Goal: Information Seeking & Learning: Learn about a topic

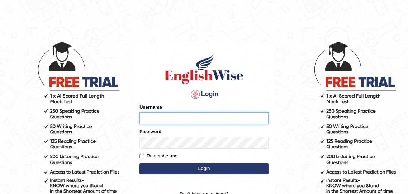
type input "varungabbi"
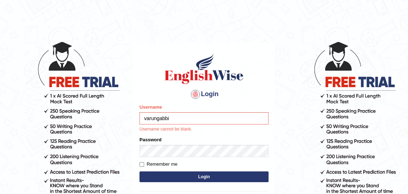
click at [140, 172] on button "Login" at bounding box center [204, 177] width 129 height 11
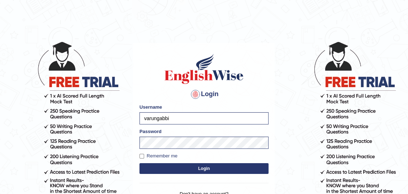
click at [206, 165] on button "Login" at bounding box center [204, 168] width 129 height 11
click at [211, 169] on button "Login" at bounding box center [204, 168] width 129 height 11
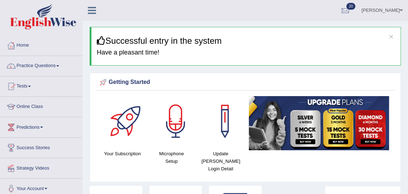
click at [51, 108] on link "Online Class" at bounding box center [41, 106] width 82 height 18
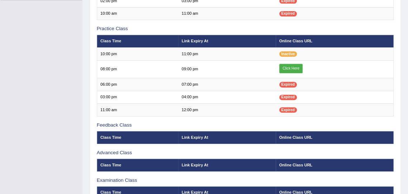
scroll to position [193, 0]
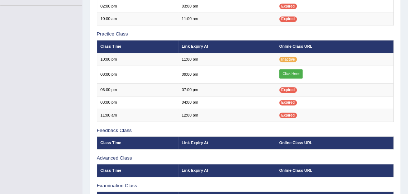
click at [285, 71] on link "Click Here" at bounding box center [292, 73] width 24 height 9
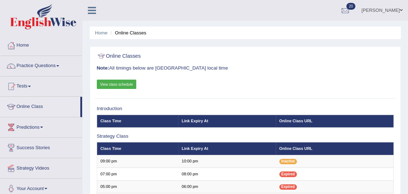
click at [59, 66] on span at bounding box center [57, 65] width 3 height 1
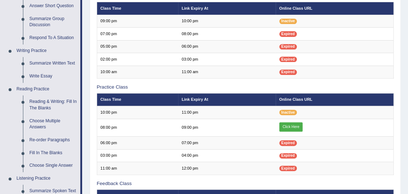
scroll to position [143, 0]
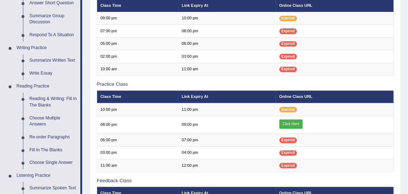
click at [44, 102] on div at bounding box center [204, 97] width 408 height 194
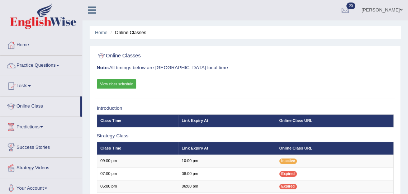
scroll to position [0, 0]
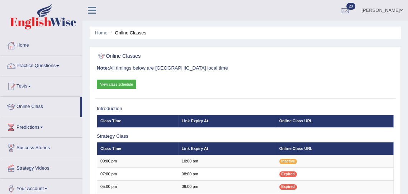
click at [59, 66] on span at bounding box center [57, 65] width 3 height 1
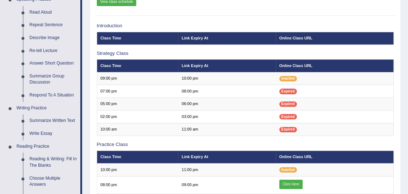
scroll to position [83, 0]
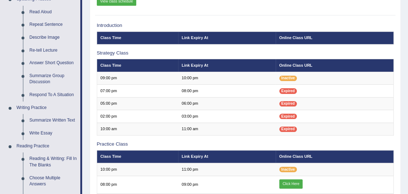
click at [45, 162] on div at bounding box center [204, 97] width 408 height 194
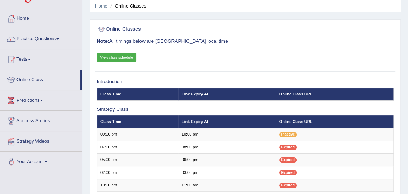
scroll to position [0, 0]
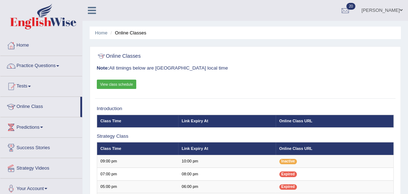
click at [59, 66] on span at bounding box center [57, 65] width 3 height 1
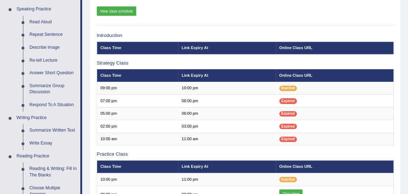
scroll to position [73, 0]
click at [41, 173] on div at bounding box center [204, 97] width 408 height 194
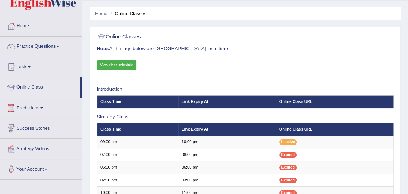
scroll to position [0, 0]
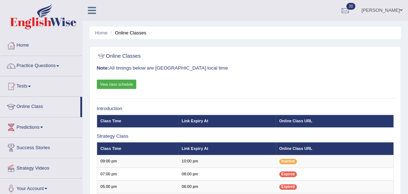
click at [59, 66] on span at bounding box center [57, 65] width 3 height 1
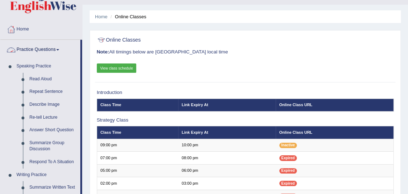
scroll to position [16, 0]
click at [30, 175] on div at bounding box center [204, 97] width 408 height 194
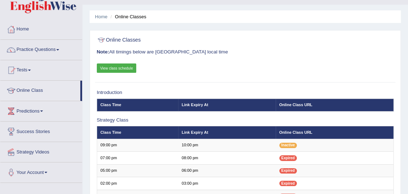
click at [58, 54] on link "Practice Questions" at bounding box center [41, 49] width 82 height 18
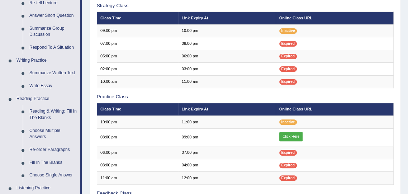
scroll to position [131, 0]
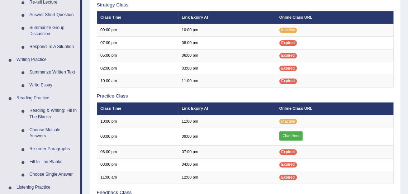
click at [34, 116] on div at bounding box center [204, 97] width 408 height 194
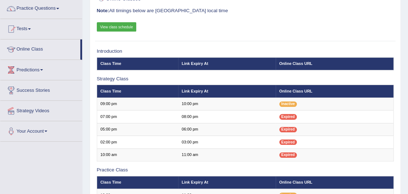
scroll to position [0, 0]
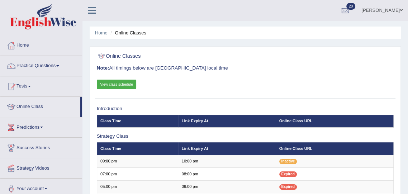
click at [59, 66] on span at bounding box center [57, 65] width 3 height 1
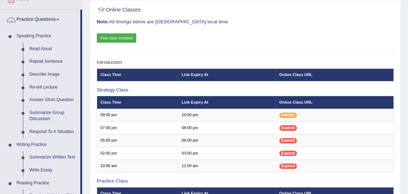
click at [42, 34] on div at bounding box center [204, 97] width 408 height 194
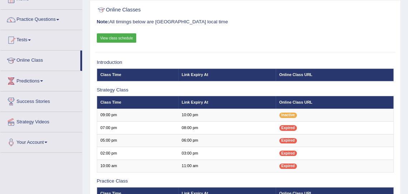
click at [59, 19] on span at bounding box center [57, 19] width 3 height 1
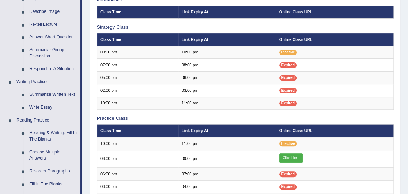
click at [49, 137] on div at bounding box center [204, 97] width 408 height 194
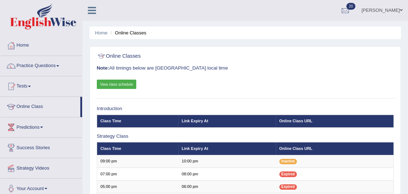
click at [59, 65] on span at bounding box center [57, 65] width 3 height 1
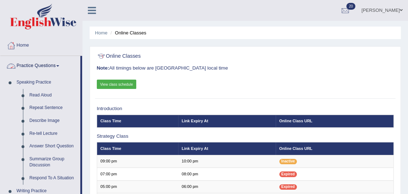
click at [38, 84] on div at bounding box center [204, 97] width 408 height 194
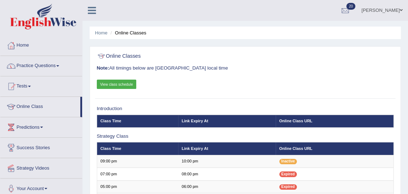
click at [49, 70] on link "Practice Questions" at bounding box center [41, 65] width 82 height 18
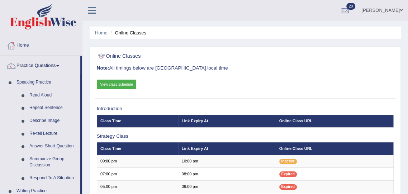
click at [40, 65] on div at bounding box center [204, 97] width 408 height 194
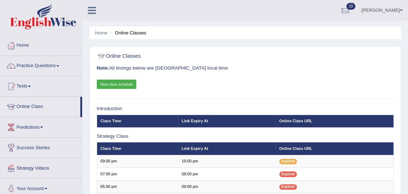
click at [40, 65] on link "Practice Questions" at bounding box center [41, 65] width 82 height 18
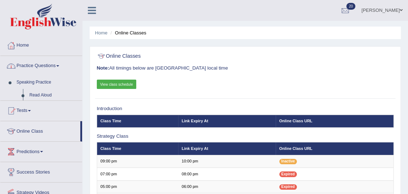
click at [40, 68] on link "Practice Questions" at bounding box center [41, 65] width 82 height 18
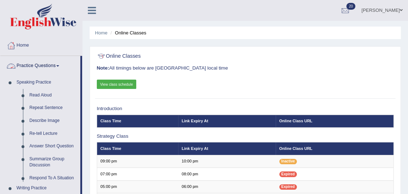
click at [41, 73] on div at bounding box center [204, 97] width 408 height 194
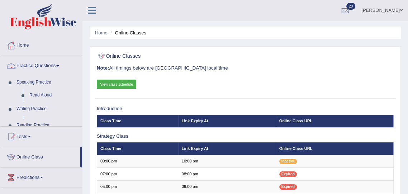
click at [46, 66] on link "Practice Questions" at bounding box center [41, 65] width 82 height 18
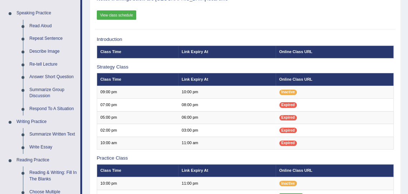
scroll to position [69, 0]
click at [46, 177] on div at bounding box center [204, 97] width 408 height 194
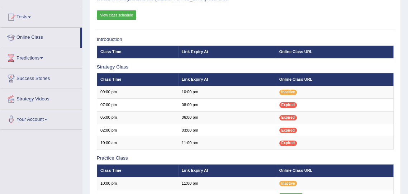
click at [48, 171] on div "Toggle navigation Home Practice Questions Speaking Practice Read Aloud Repeat S…" at bounding box center [204, 145] width 408 height 429
click at [54, 154] on div "Toggle navigation Home Practice Questions Speaking Practice Read Aloud Repeat S…" at bounding box center [204, 145] width 408 height 429
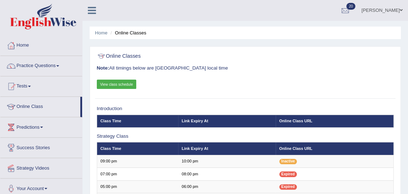
click at [42, 44] on link "Home" at bounding box center [41, 45] width 82 height 18
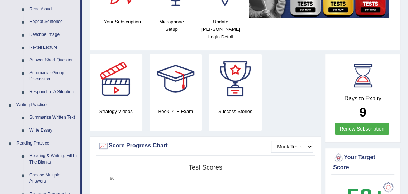
scroll to position [93, 0]
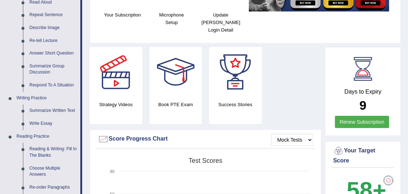
click at [47, 153] on div at bounding box center [204, 97] width 408 height 194
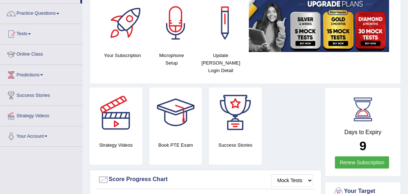
scroll to position [0, 0]
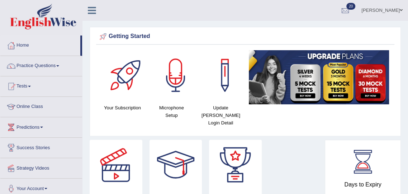
click at [66, 66] on link "Practice Questions" at bounding box center [41, 65] width 82 height 18
